Goal: Understand process/instructions

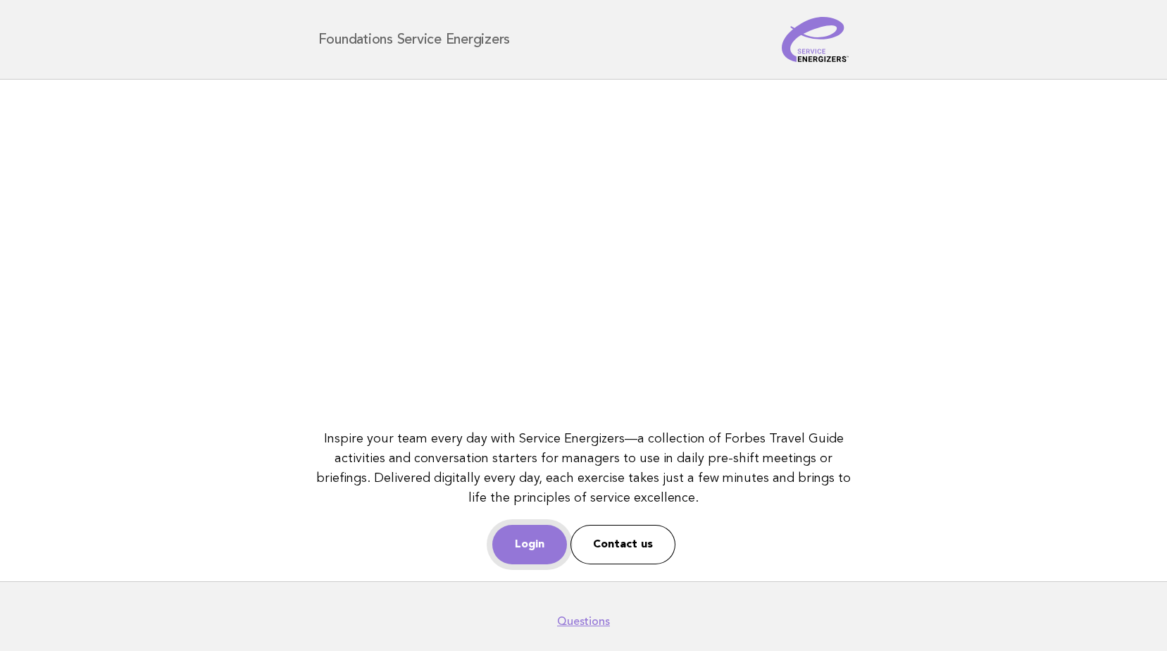
click at [543, 546] on link "Login" at bounding box center [529, 544] width 75 height 39
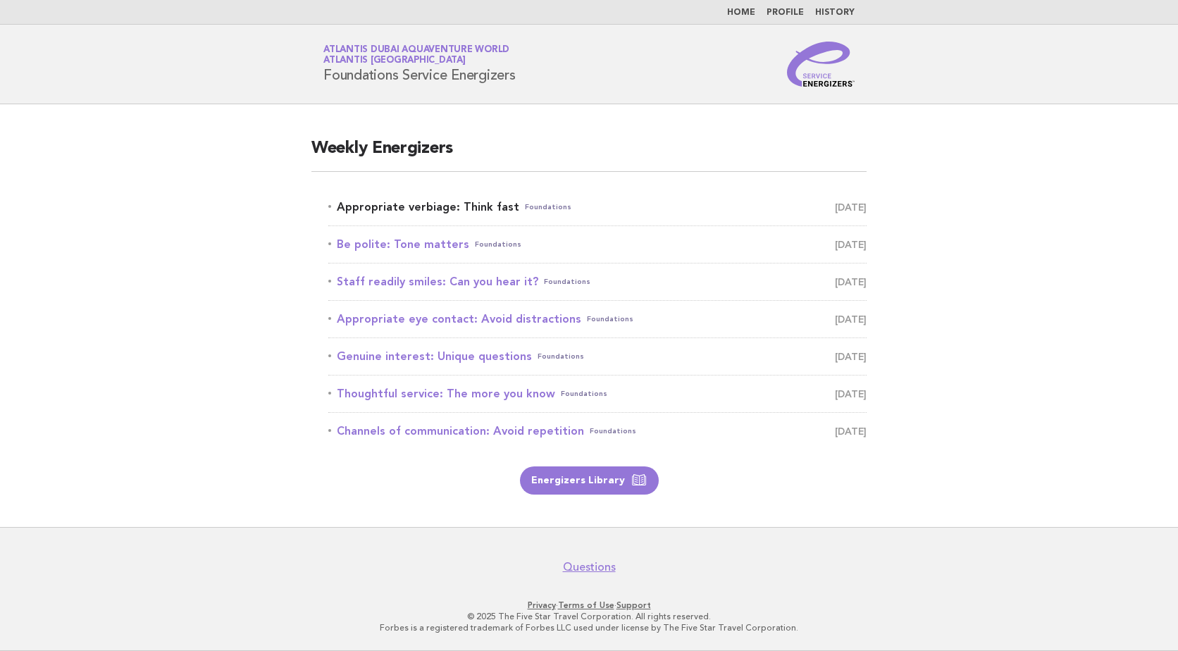
click at [422, 210] on link "Appropriate verbiage: Think fast Foundations [DATE]" at bounding box center [597, 207] width 538 height 20
click at [456, 211] on link "Appropriate verbiage: Think fast Foundations [DATE]" at bounding box center [597, 207] width 538 height 20
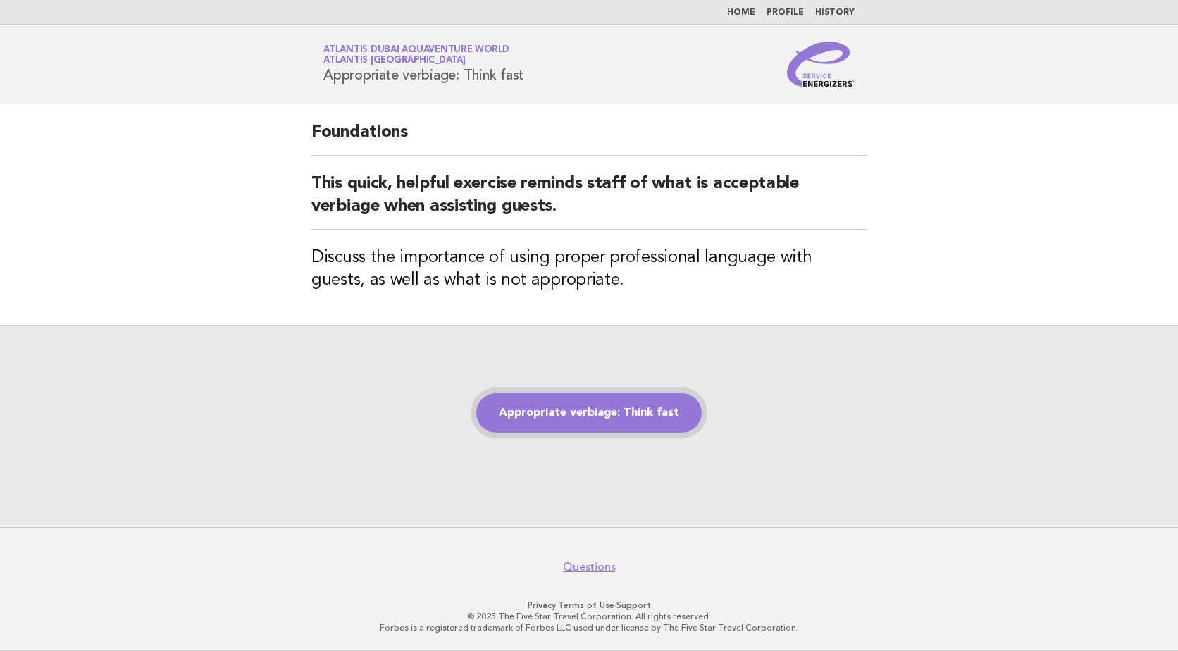
click at [575, 413] on link "Appropriate verbiage: Think fast" at bounding box center [588, 412] width 225 height 39
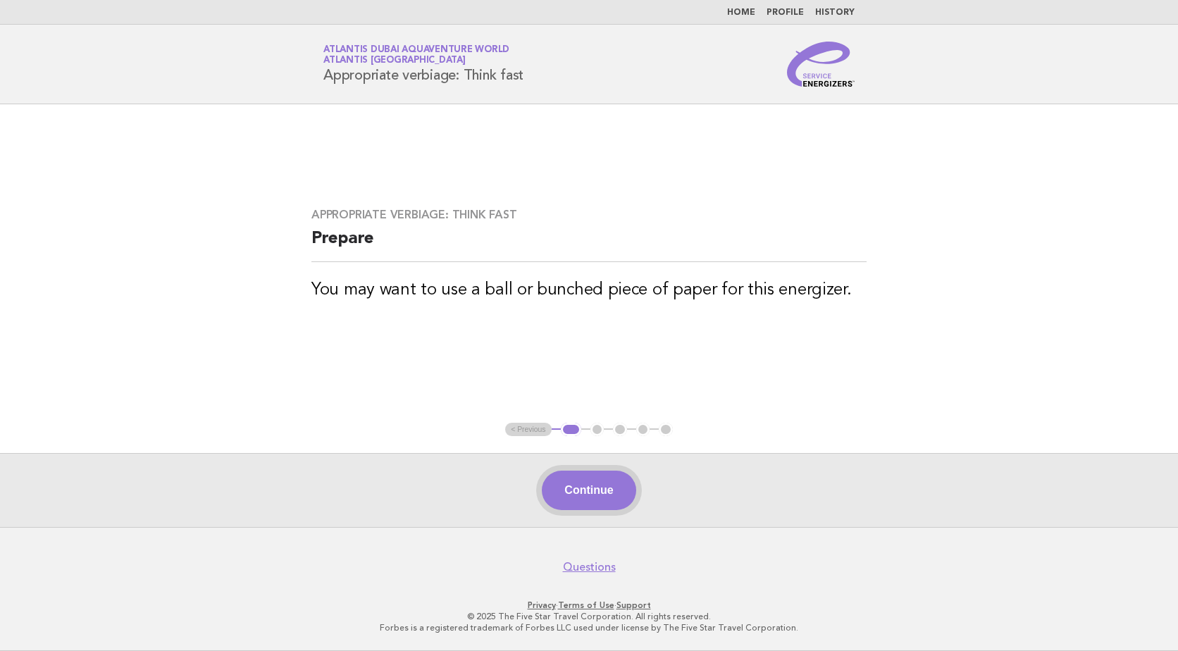
click at [592, 485] on button "Continue" at bounding box center [589, 489] width 94 height 39
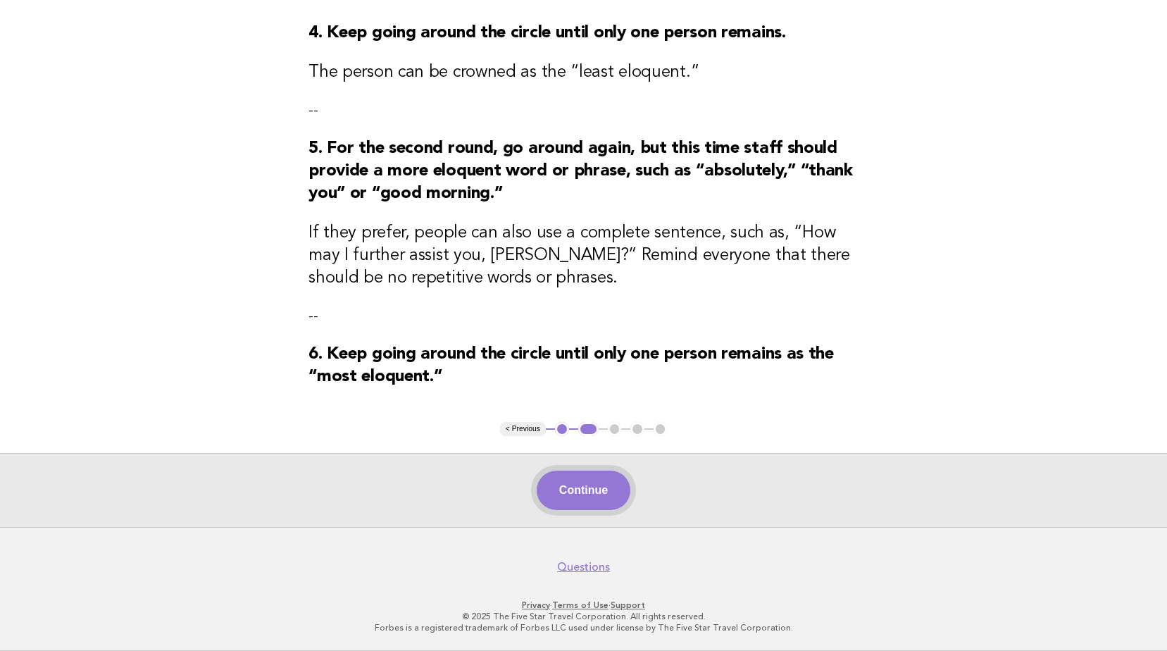
click at [597, 497] on button "Continue" at bounding box center [584, 489] width 94 height 39
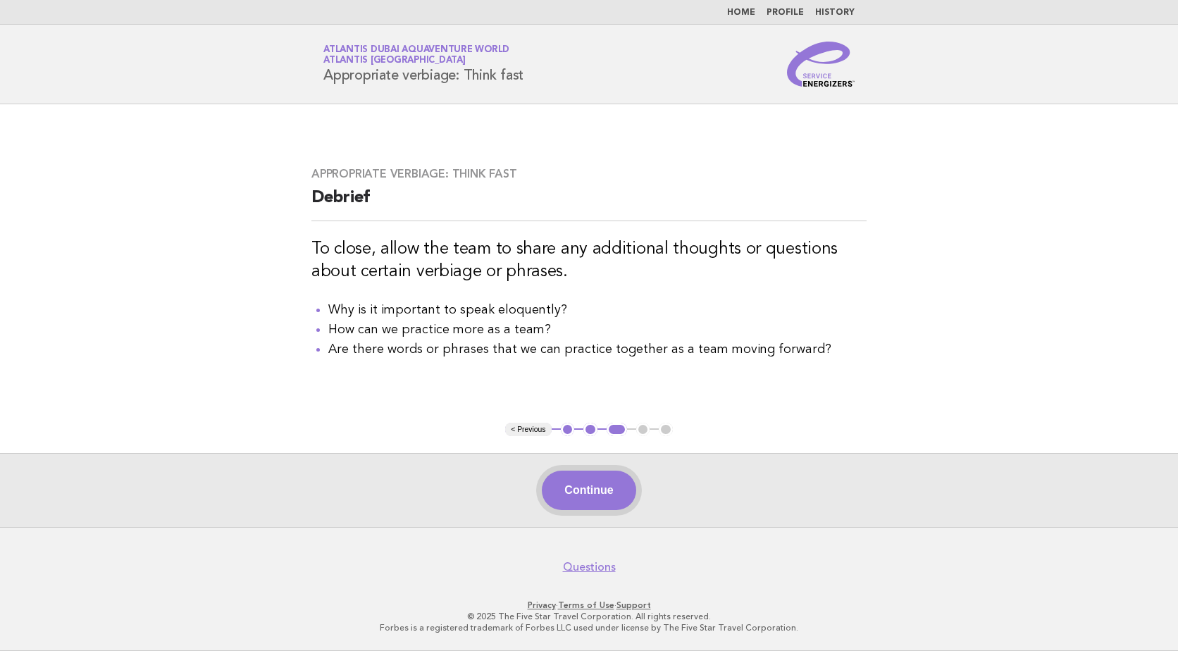
click at [602, 492] on button "Continue" at bounding box center [589, 489] width 94 height 39
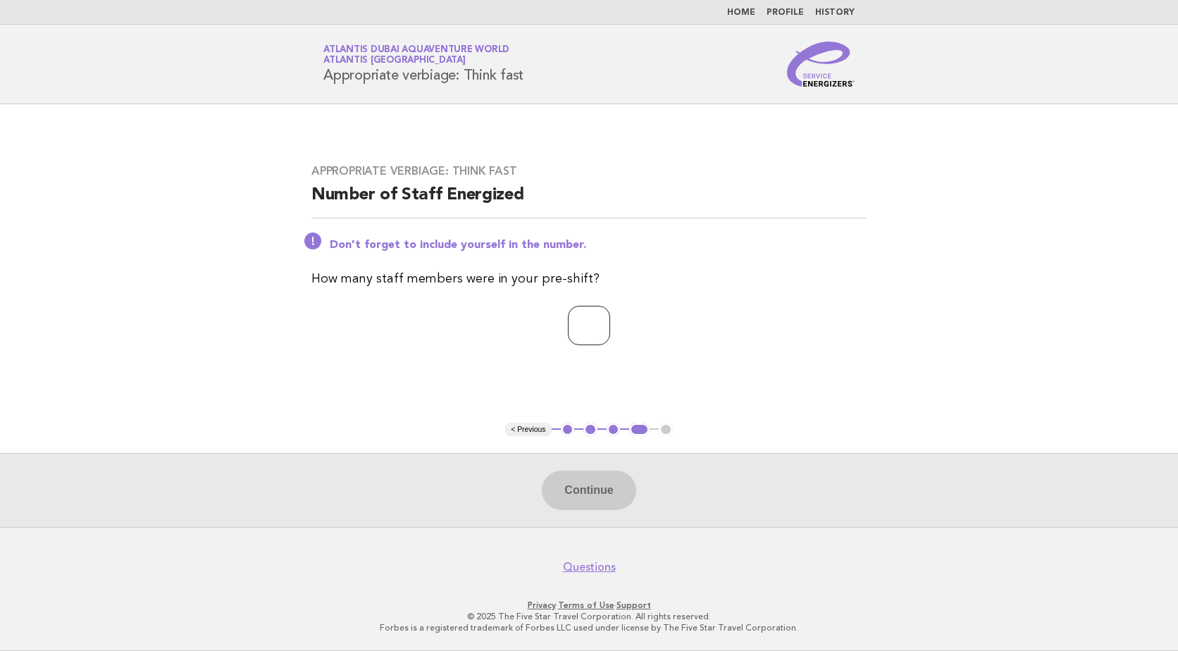
click at [583, 335] on input "number" at bounding box center [589, 325] width 42 height 39
type input "**"
click at [583, 494] on button "Continue" at bounding box center [589, 489] width 94 height 39
